Goal: Transaction & Acquisition: Download file/media

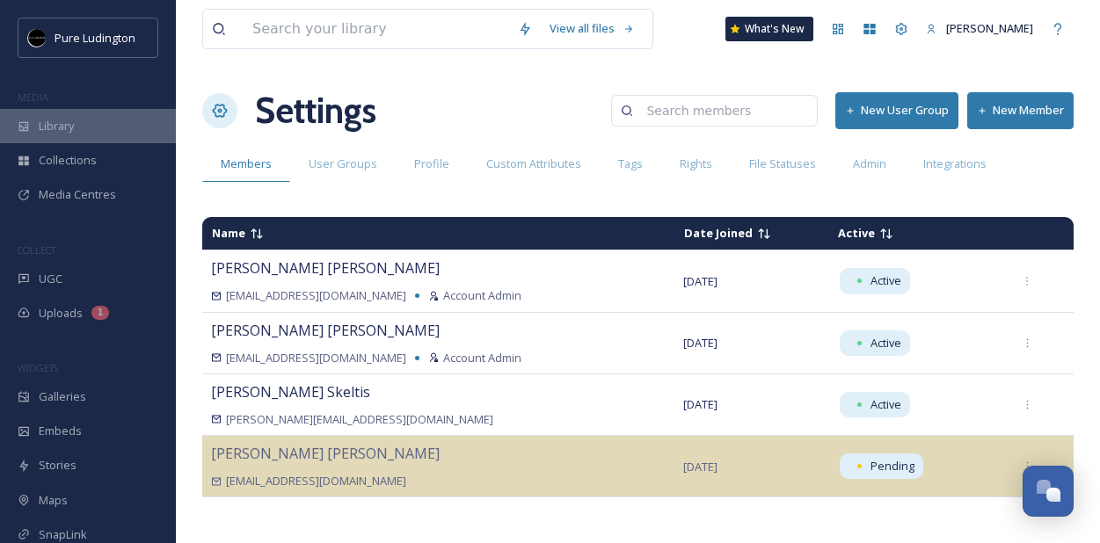
click at [49, 120] on span "Library" at bounding box center [56, 126] width 35 height 17
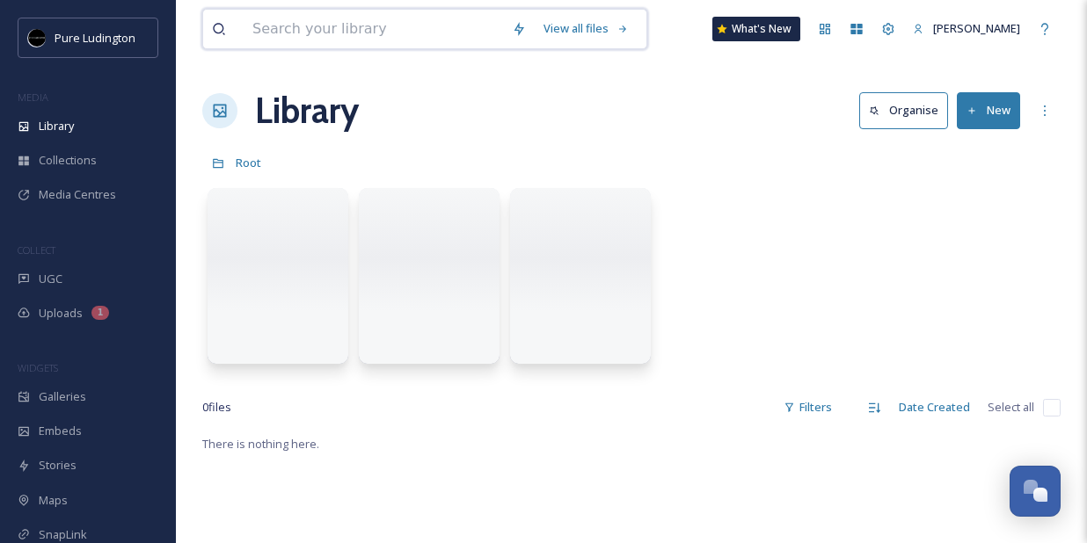
click at [364, 26] on input at bounding box center [373, 29] width 259 height 39
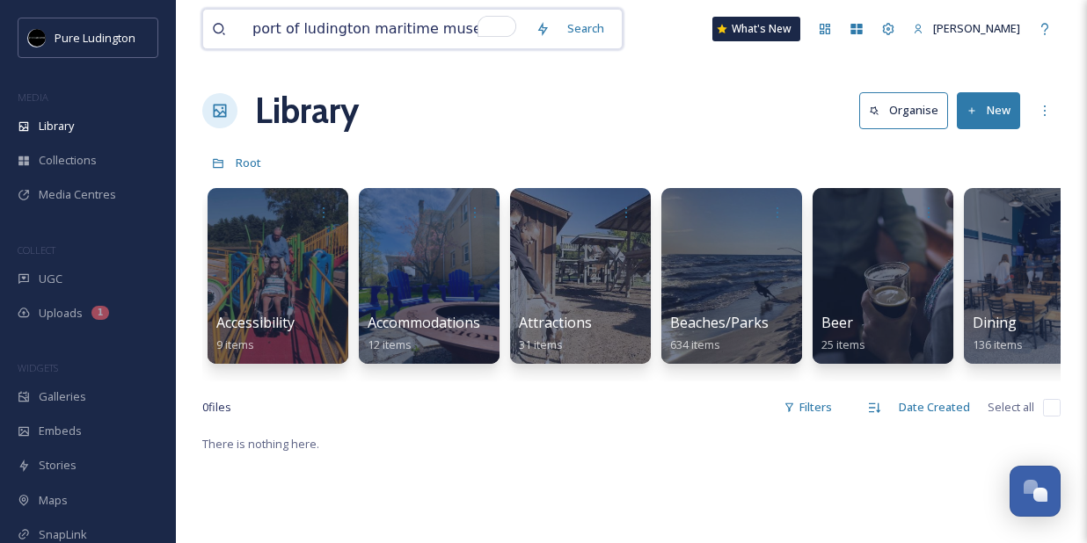
type input "port of [GEOGRAPHIC_DATA]"
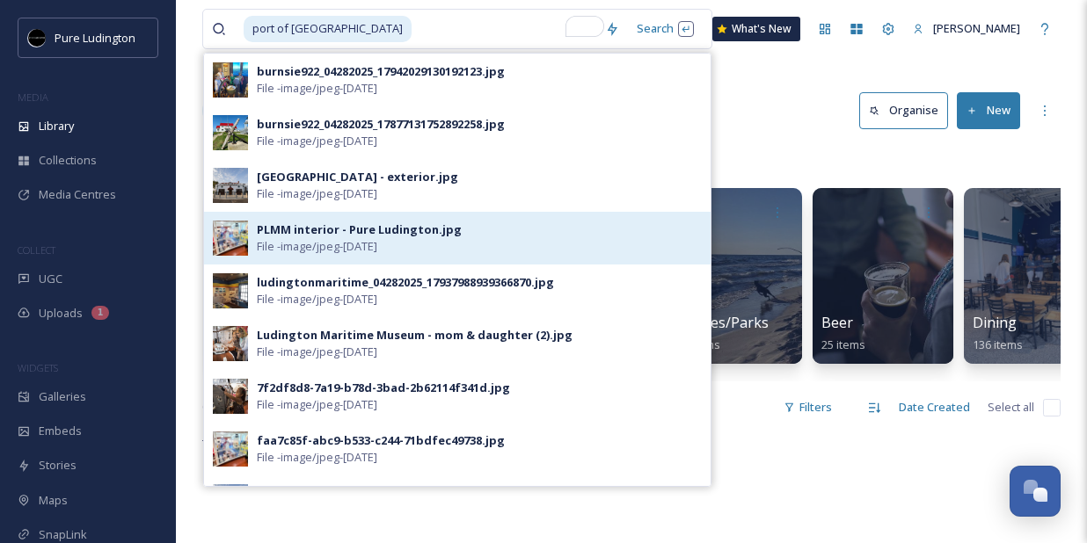
click at [232, 236] on img at bounding box center [230, 238] width 35 height 35
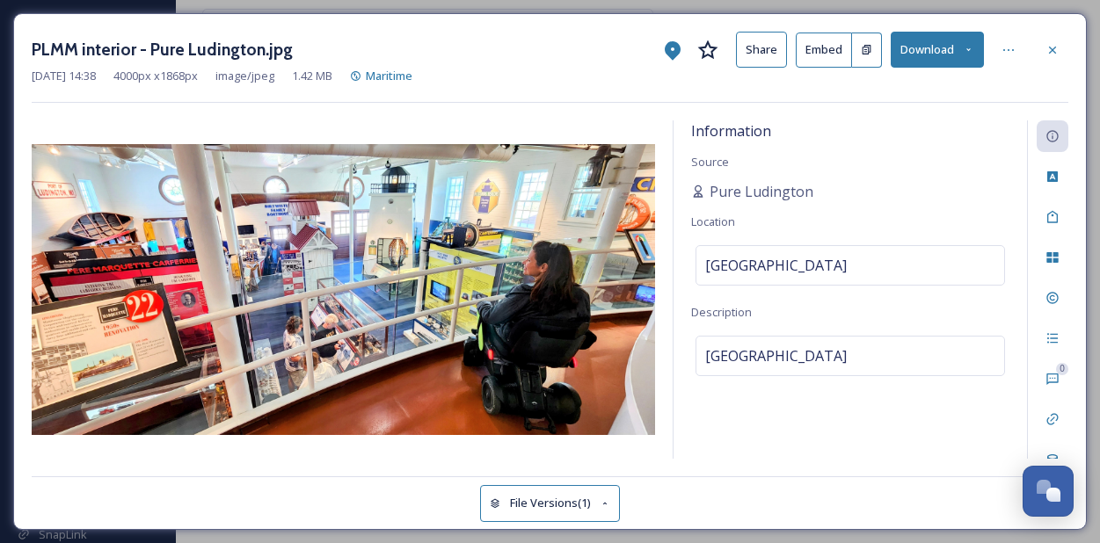
click at [941, 40] on button "Download" at bounding box center [937, 50] width 93 height 36
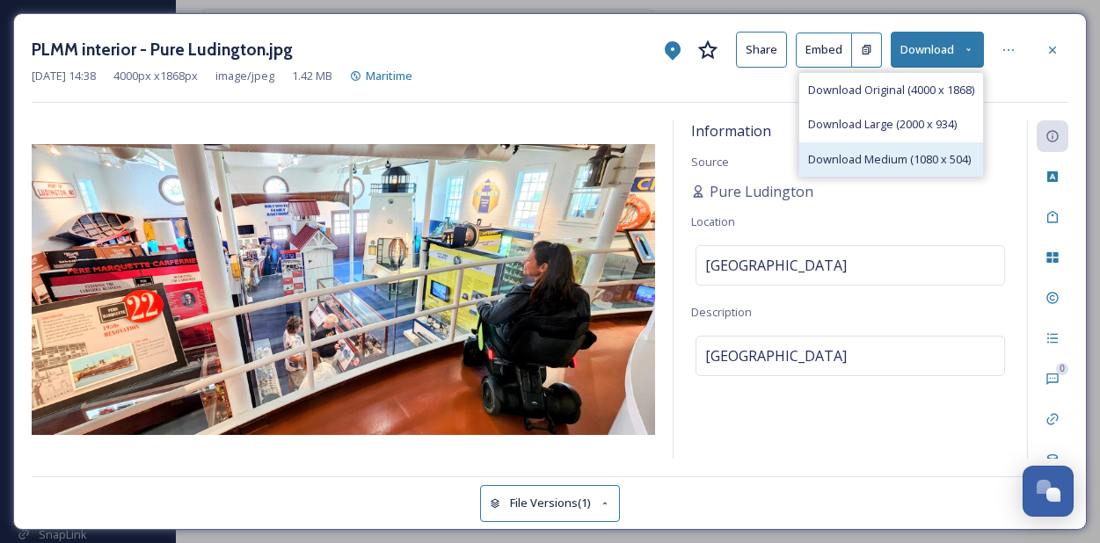
click at [887, 161] on span "Download Medium (1080 x 504)" at bounding box center [889, 159] width 163 height 17
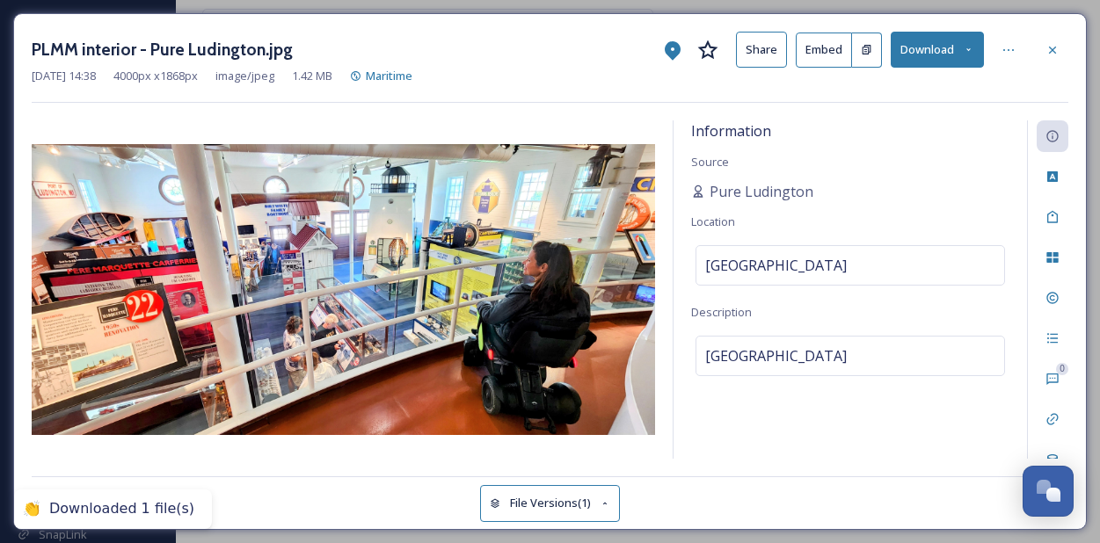
click at [1023, 72] on div "[DATE] 14:38 4000 px x 1868 px image/jpeg 1.42 MB Maritime" at bounding box center [550, 76] width 1037 height 17
click at [1043, 59] on div at bounding box center [1053, 50] width 32 height 32
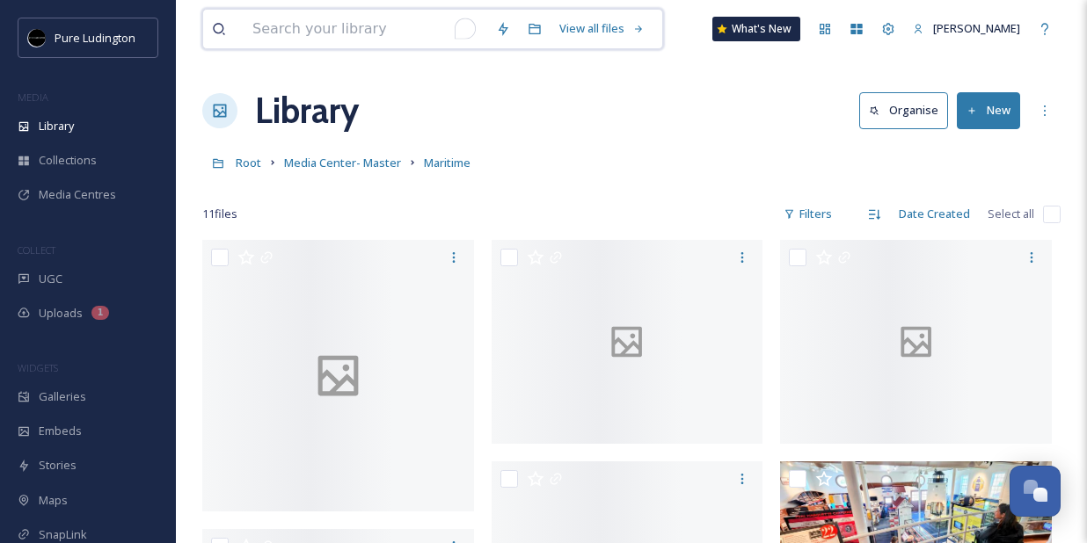
click at [367, 38] on input "To enrich screen reader interactions, please activate Accessibility in Grammarl…" at bounding box center [366, 29] width 244 height 39
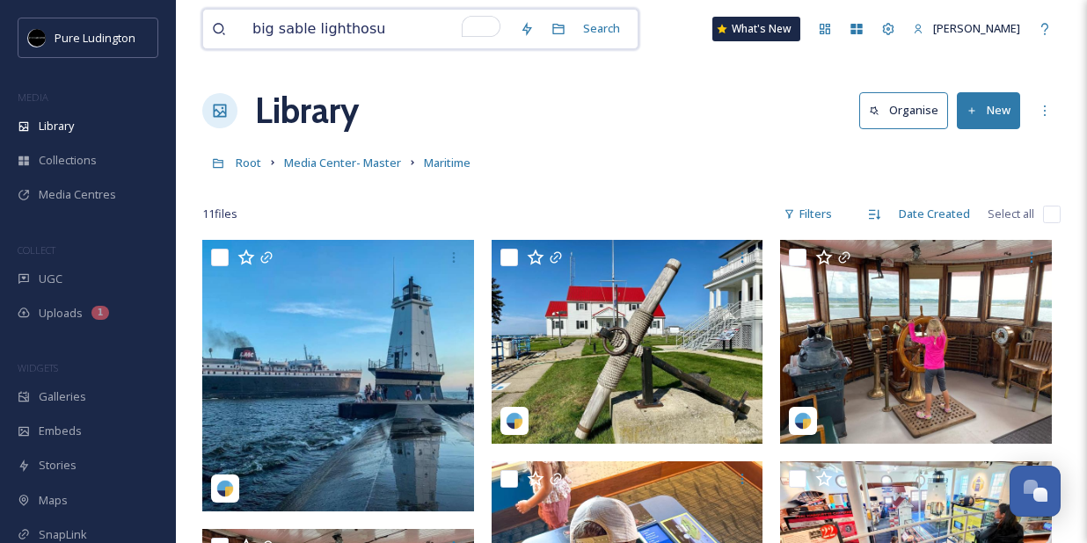
type input "big sable lighthosue"
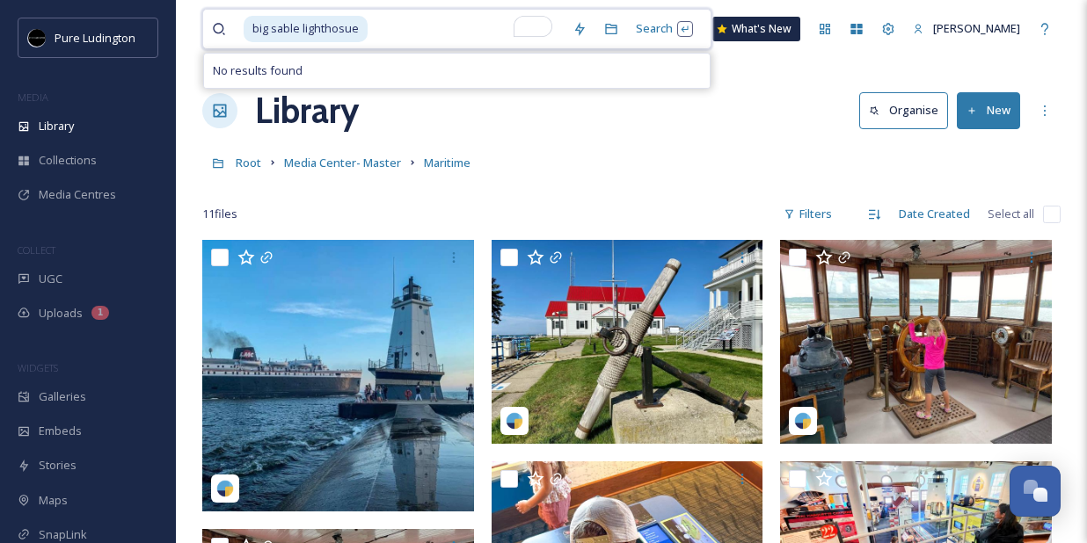
click at [346, 28] on span "big sable lighthosue" at bounding box center [306, 28] width 124 height 25
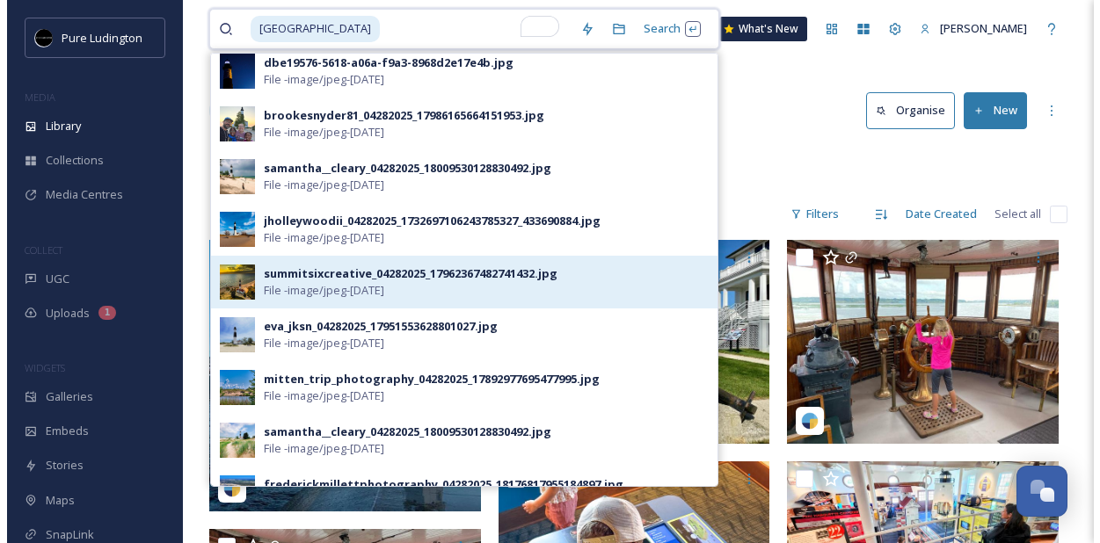
scroll to position [62, 0]
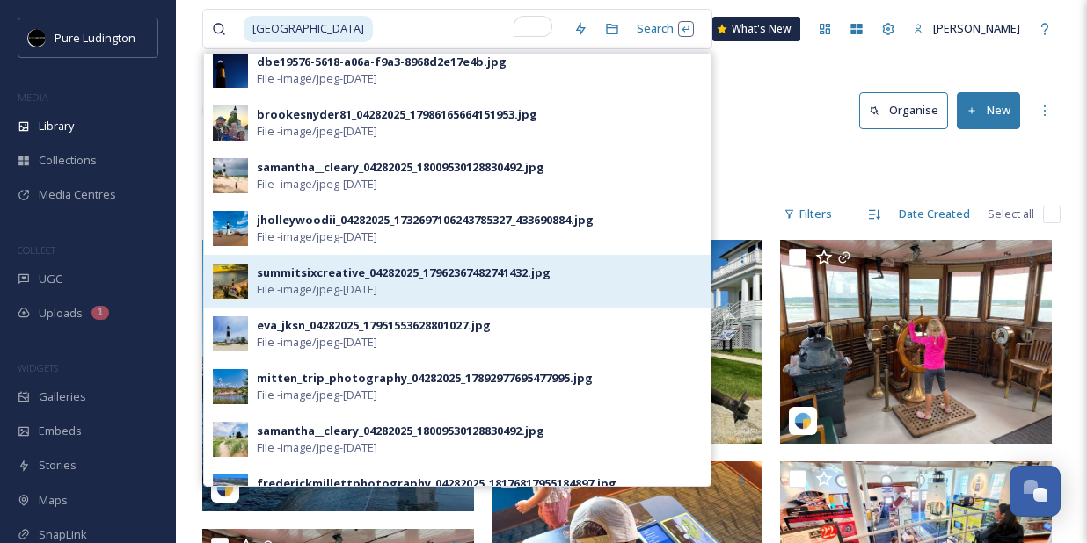
click at [377, 285] on span "File - image/jpeg - [DATE]" at bounding box center [317, 289] width 120 height 17
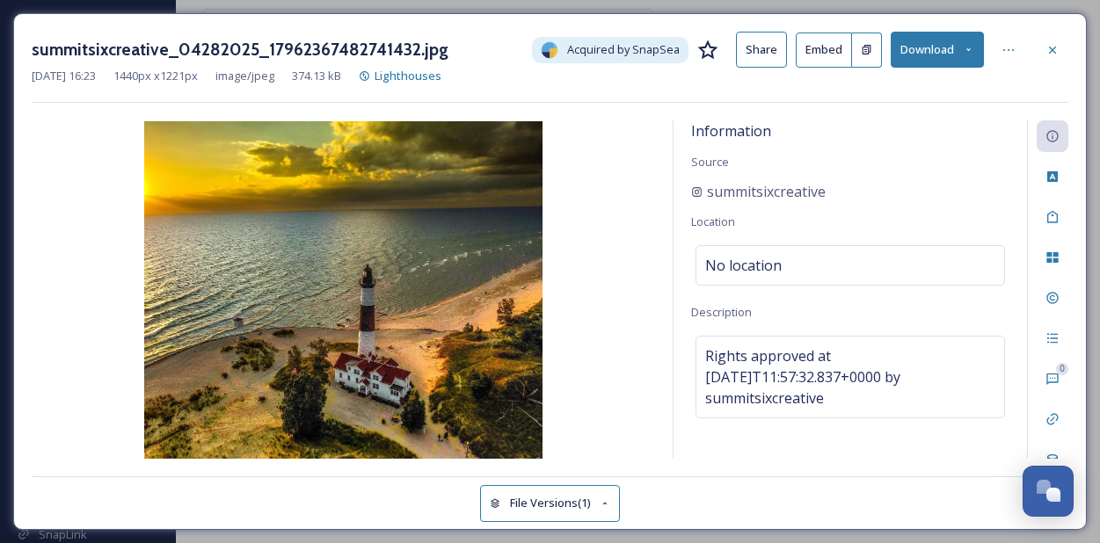
click at [967, 55] on button "Download" at bounding box center [937, 50] width 93 height 36
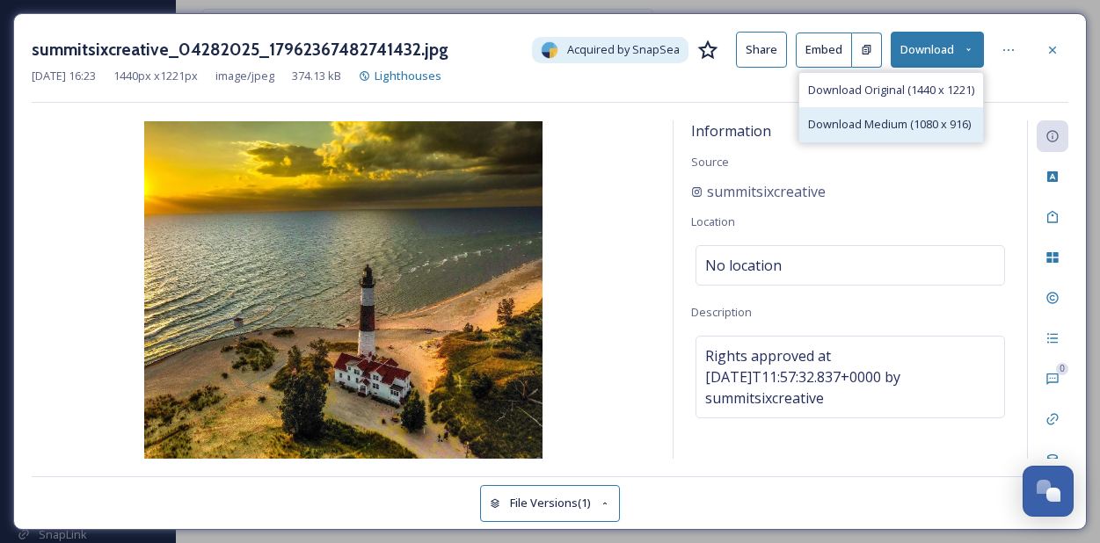
click at [914, 119] on span "Download Medium (1080 x 916)" at bounding box center [889, 124] width 163 height 17
